Goal: Go to known website: Go to known website

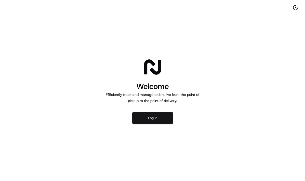
click at [157, 118] on button "Log in" at bounding box center [152, 118] width 41 height 12
